Goal: Transaction & Acquisition: Purchase product/service

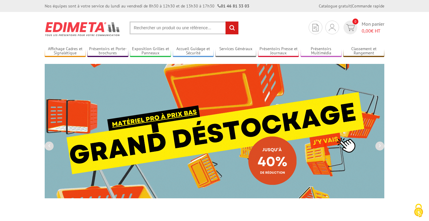
click at [159, 27] on input "text" at bounding box center [184, 27] width 109 height 13
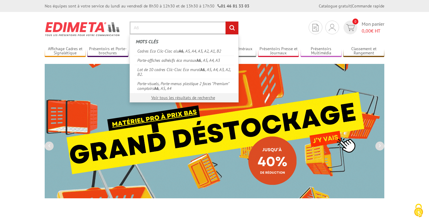
type input "A6"
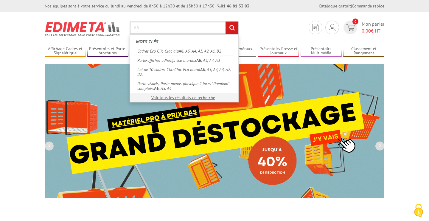
click at [226, 21] on input "rechercher" at bounding box center [232, 27] width 13 height 13
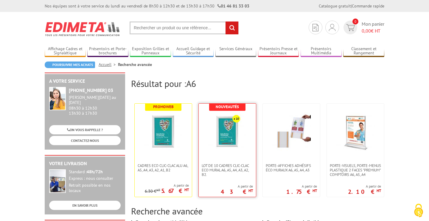
click at [217, 141] on img at bounding box center [227, 131] width 39 height 39
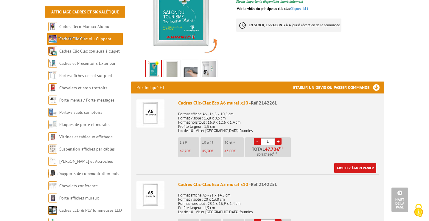
scroll to position [161, 0]
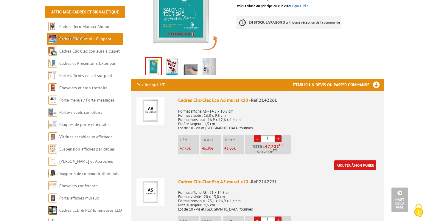
click at [278, 135] on link "+" at bounding box center [278, 138] width 7 height 7
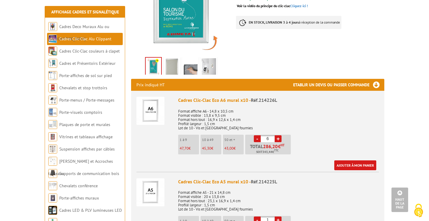
click at [278, 135] on link "+" at bounding box center [278, 138] width 7 height 7
click at [257, 135] on link "-" at bounding box center [257, 138] width 7 height 7
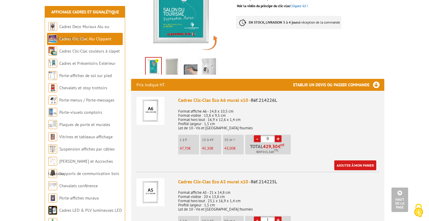
click at [257, 135] on link "-" at bounding box center [257, 138] width 7 height 7
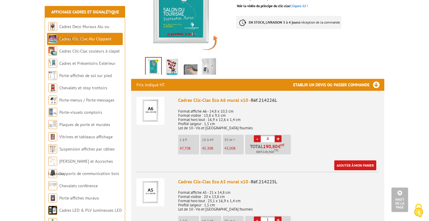
click at [257, 135] on link "-" at bounding box center [257, 138] width 7 height 7
type input "1"
click at [257, 135] on link "-" at bounding box center [257, 138] width 7 height 7
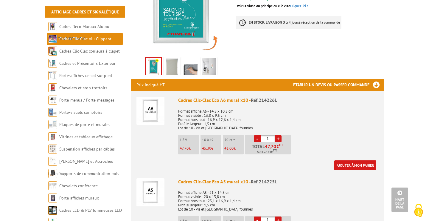
click at [357, 160] on link "Ajouter à mon panier" at bounding box center [356, 165] width 42 height 10
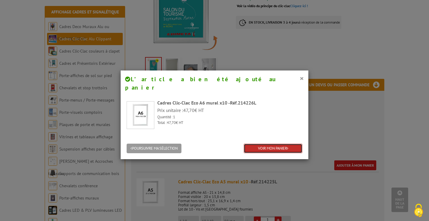
click at [261, 143] on link "VOIR MON PANIER" at bounding box center [273, 148] width 59 height 10
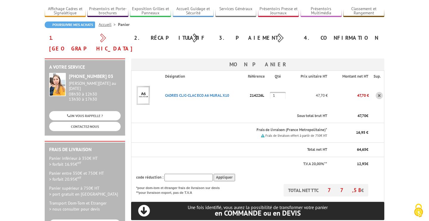
scroll to position [40, 0]
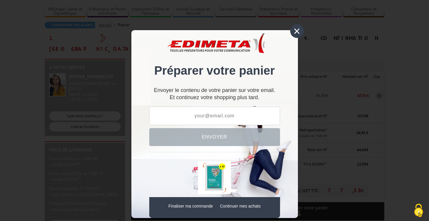
click at [299, 27] on div "×" at bounding box center [297, 31] width 14 height 14
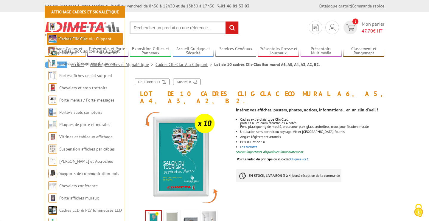
scroll to position [161, 0]
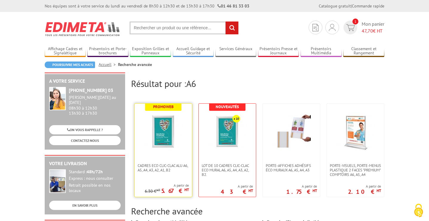
click at [167, 128] on img at bounding box center [163, 131] width 39 height 39
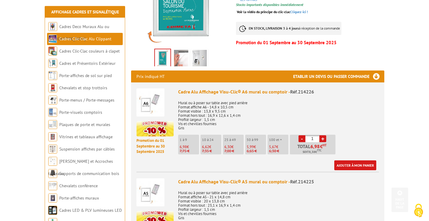
scroll to position [175, 0]
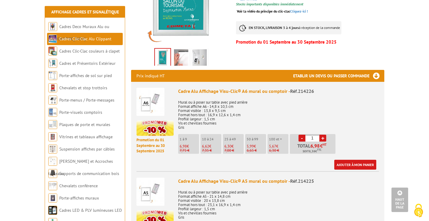
click at [324, 134] on link "+" at bounding box center [323, 137] width 7 height 7
click at [323, 134] on link "+" at bounding box center [323, 137] width 7 height 7
type input "3"
click at [353, 160] on link "Ajouter à mon panier" at bounding box center [356, 165] width 42 height 10
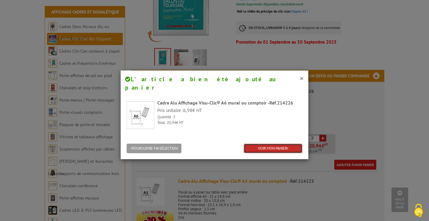
click at [264, 143] on link "VOIR MON PANIER" at bounding box center [273, 148] width 59 height 10
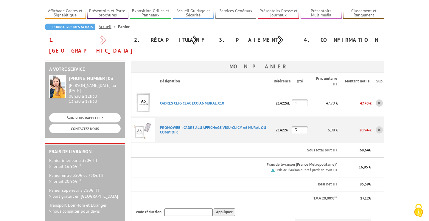
scroll to position [41, 0]
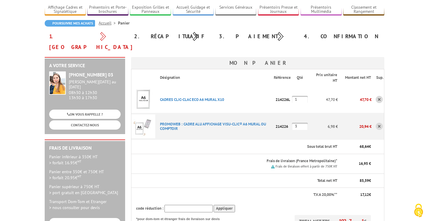
click at [380, 96] on link at bounding box center [379, 99] width 7 height 7
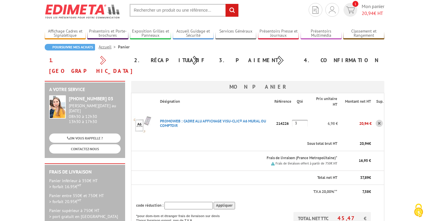
scroll to position [16, 0]
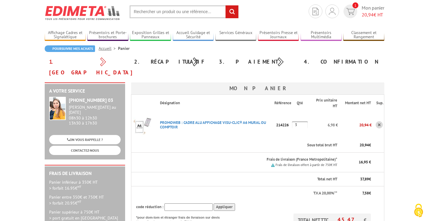
click at [298, 121] on input "3" at bounding box center [300, 124] width 16 height 7
type input "5"
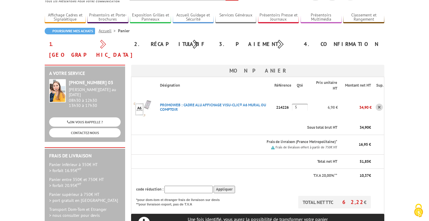
scroll to position [32, 0]
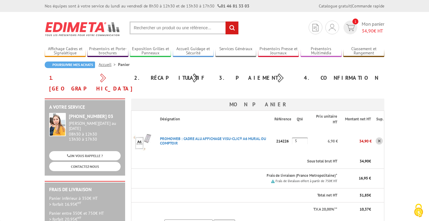
scroll to position [41, 0]
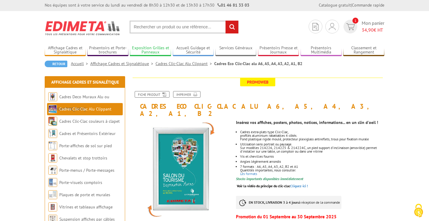
scroll to position [0, 0]
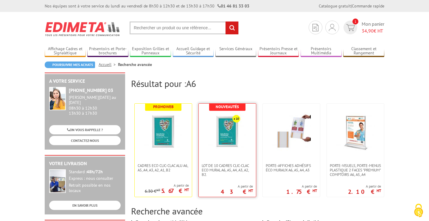
click at [236, 138] on img at bounding box center [227, 131] width 39 height 39
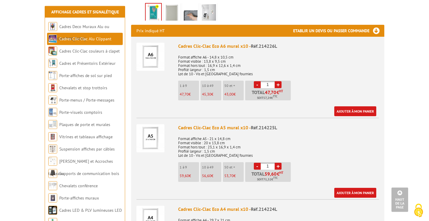
scroll to position [225, 0]
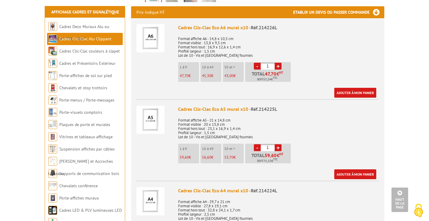
click at [280, 169] on div "Ajouter à mon panier" at bounding box center [277, 174] width 198 height 10
click at [304, 117] on p "Format affiche A5 - 21 x 14,8 cm Format visible : 20 x 13,8 cm Format hors tout…" at bounding box center [278, 126] width 201 height 25
click at [346, 169] on link "Ajouter à mon panier" at bounding box center [356, 174] width 42 height 10
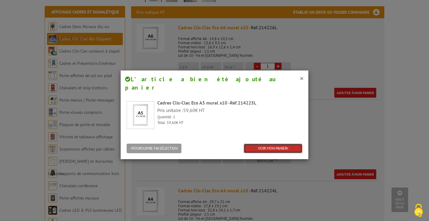
click at [276, 143] on link "VOIR MON PANIER" at bounding box center [273, 148] width 59 height 10
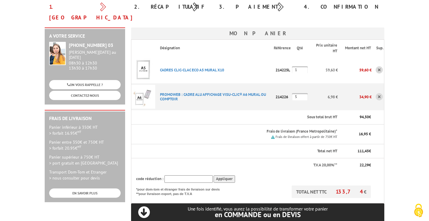
scroll to position [71, 0]
click at [412, 37] on body "Nos équipes sont à votre service du lundi au vendredi de 8h30 à 12h30 et de 13h…" at bounding box center [214, 201] width 429 height 544
click at [416, 55] on body "Nos équipes sont à votre service du lundi au vendredi de 8h30 à 12h30 et de 13h…" at bounding box center [214, 201] width 429 height 544
click at [22, 143] on body "Nos équipes sont à votre service du lundi au vendredi de 8h30 à 12h30 et de 13h…" at bounding box center [214, 201] width 429 height 544
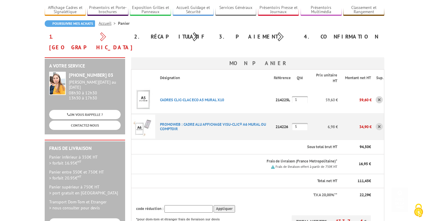
scroll to position [38, 0]
